Goal: Information Seeking & Learning: Learn about a topic

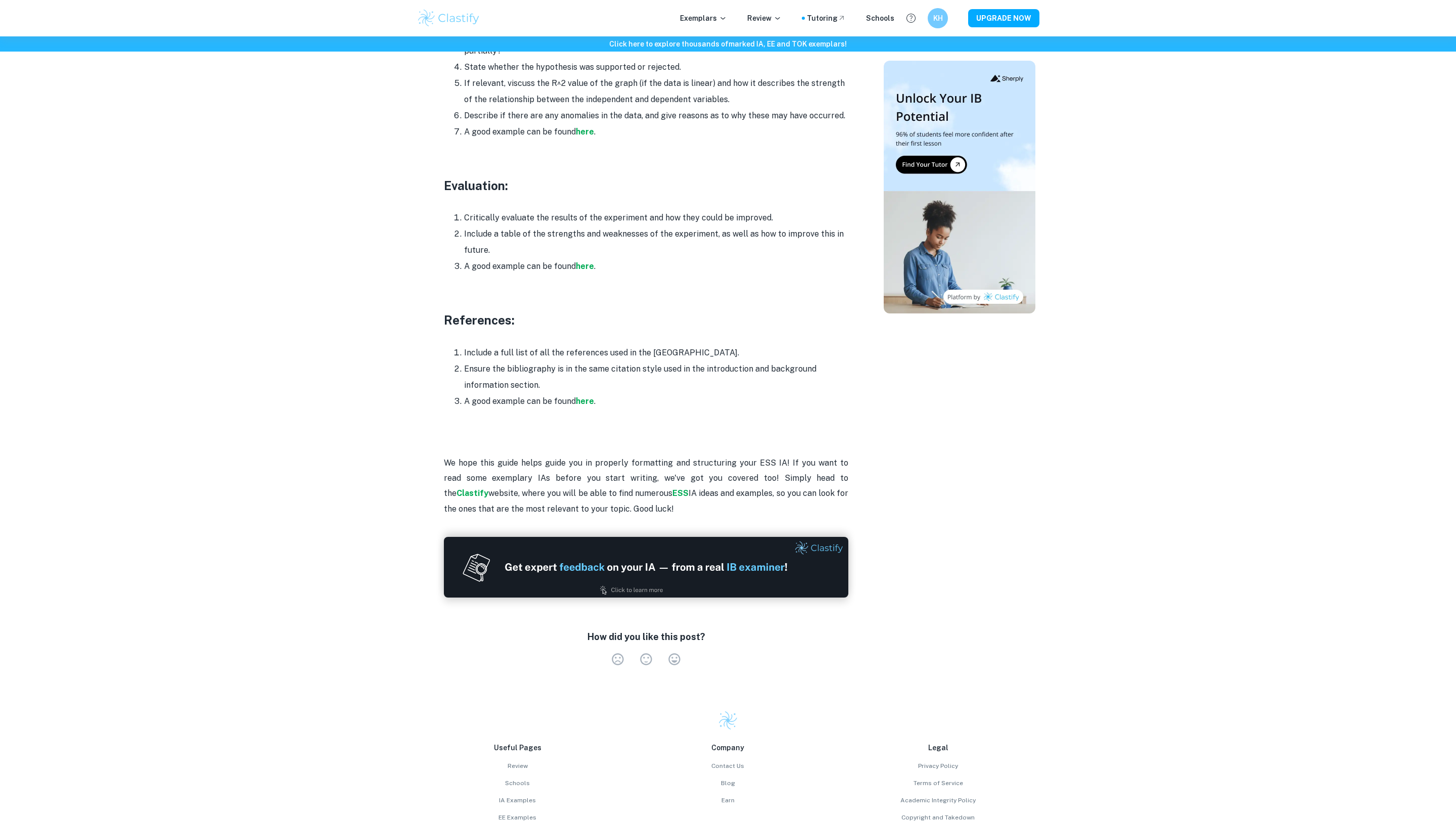
scroll to position [2878, 0]
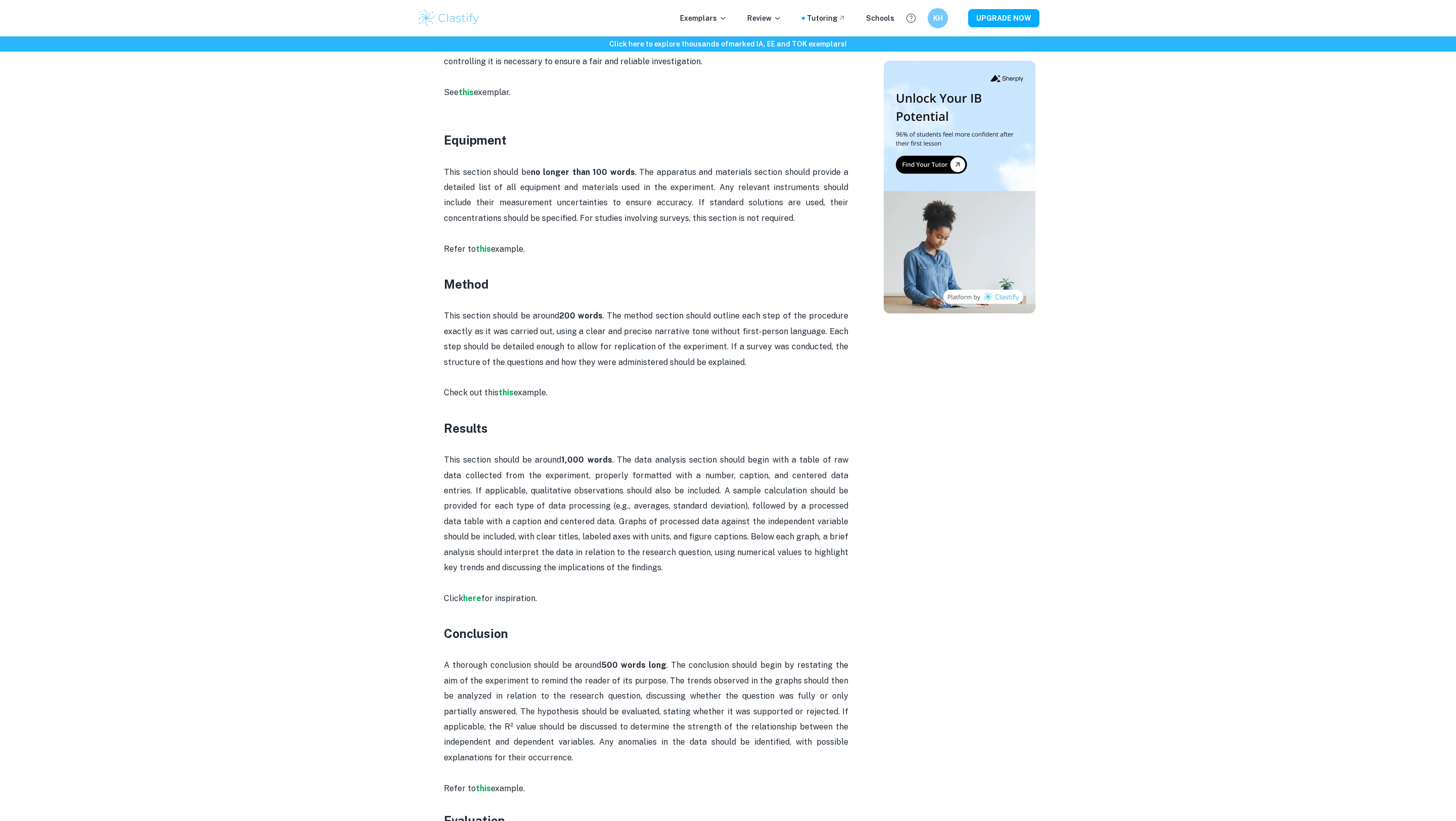
scroll to position [1867, 0]
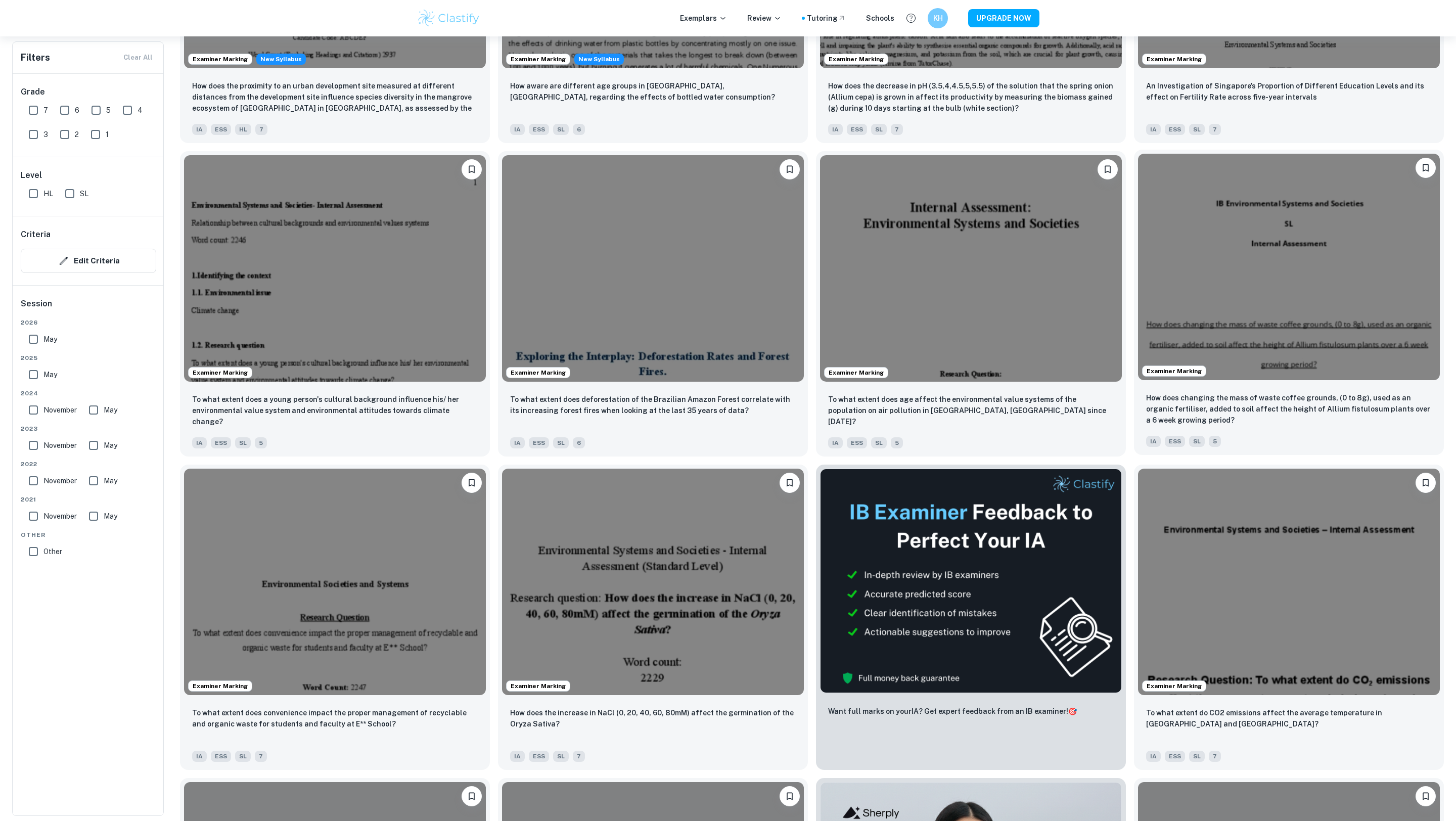
scroll to position [2735, 0]
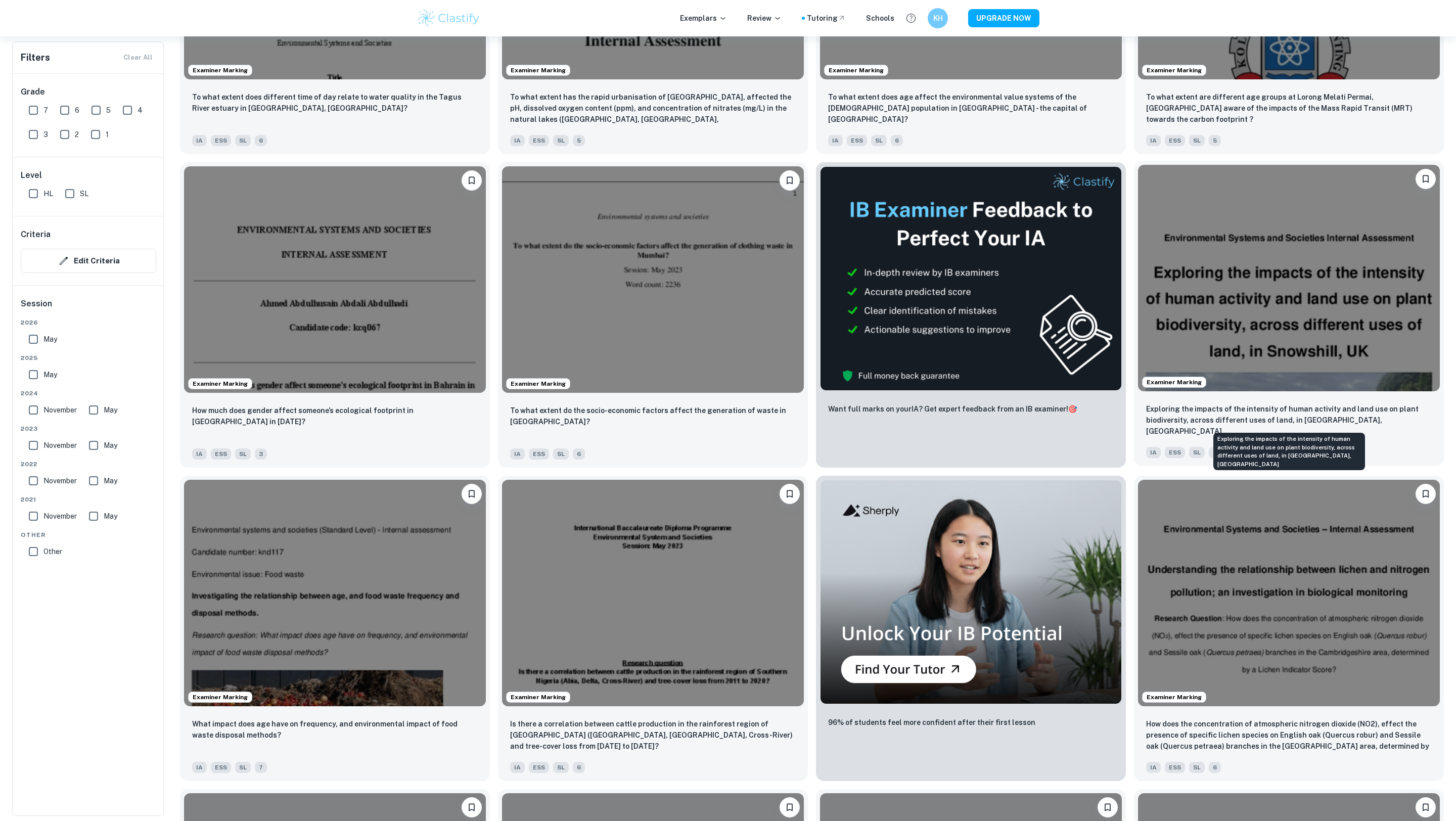
click at [1224, 405] on p "Exploring the impacts of the intensity of human activity and land use on plant …" at bounding box center [1289, 420] width 286 height 33
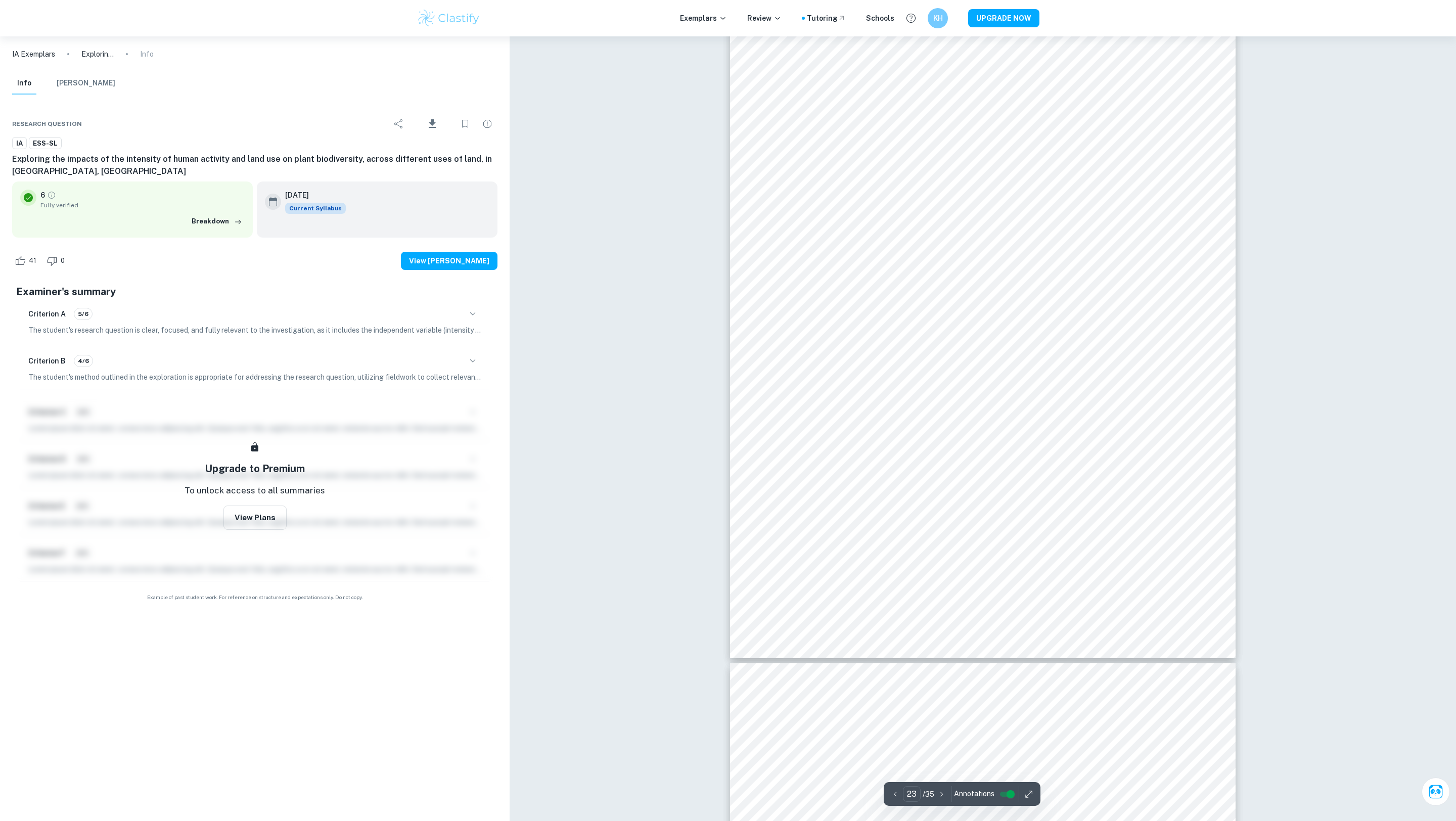
scroll to position [16275, 0]
type input "31"
